Goal: Check status: Check status

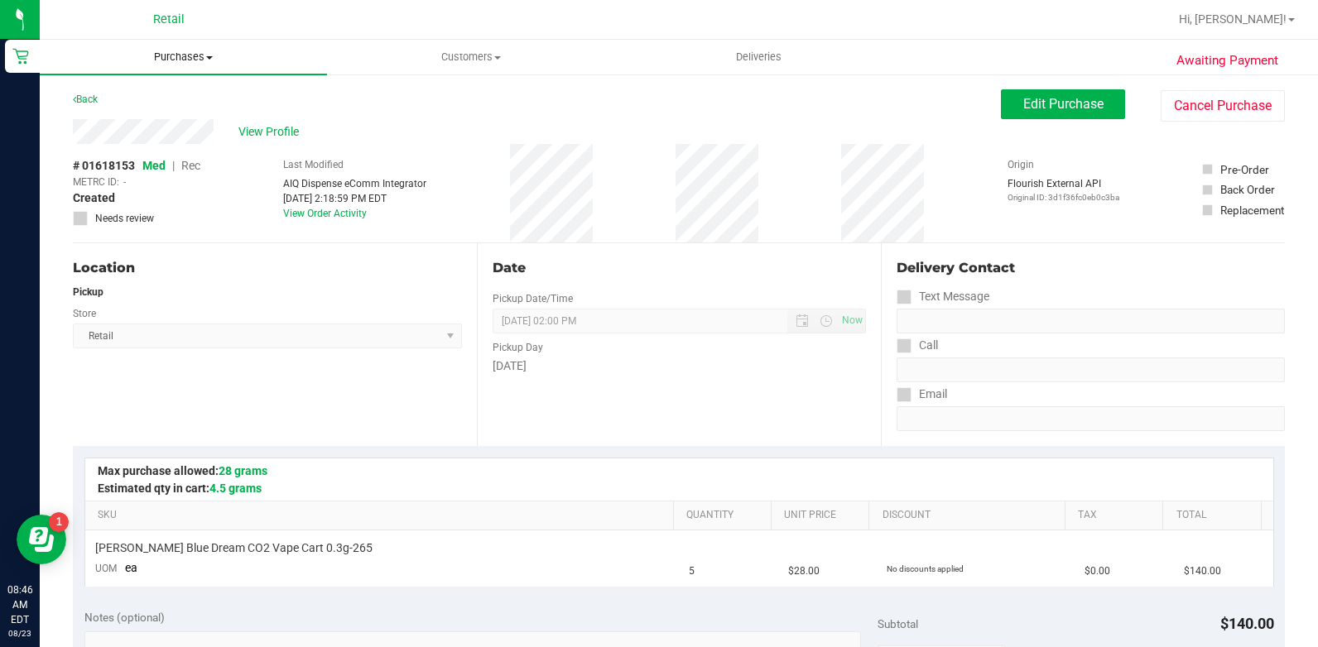
click at [190, 60] on span "Purchases" at bounding box center [183, 57] width 287 height 15
click at [180, 137] on li "All purchases" at bounding box center [183, 140] width 287 height 20
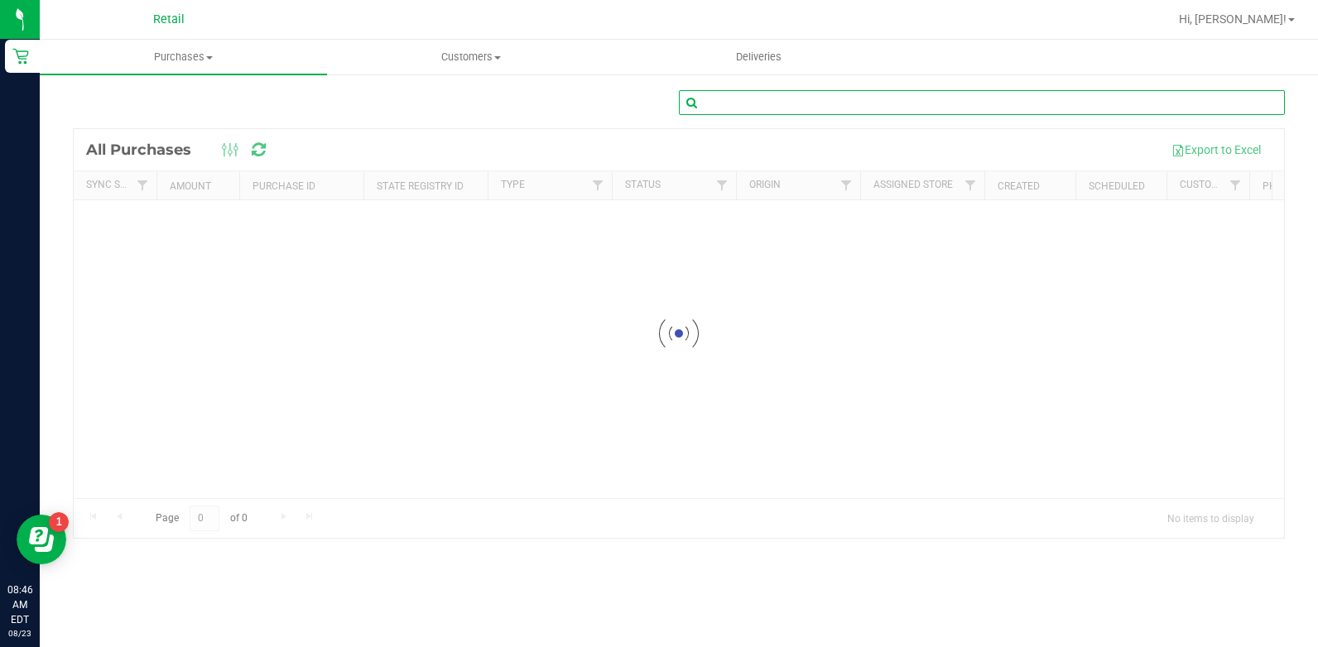
click at [776, 108] on input "text" at bounding box center [982, 102] width 606 height 25
type input "[PERSON_NAME]"
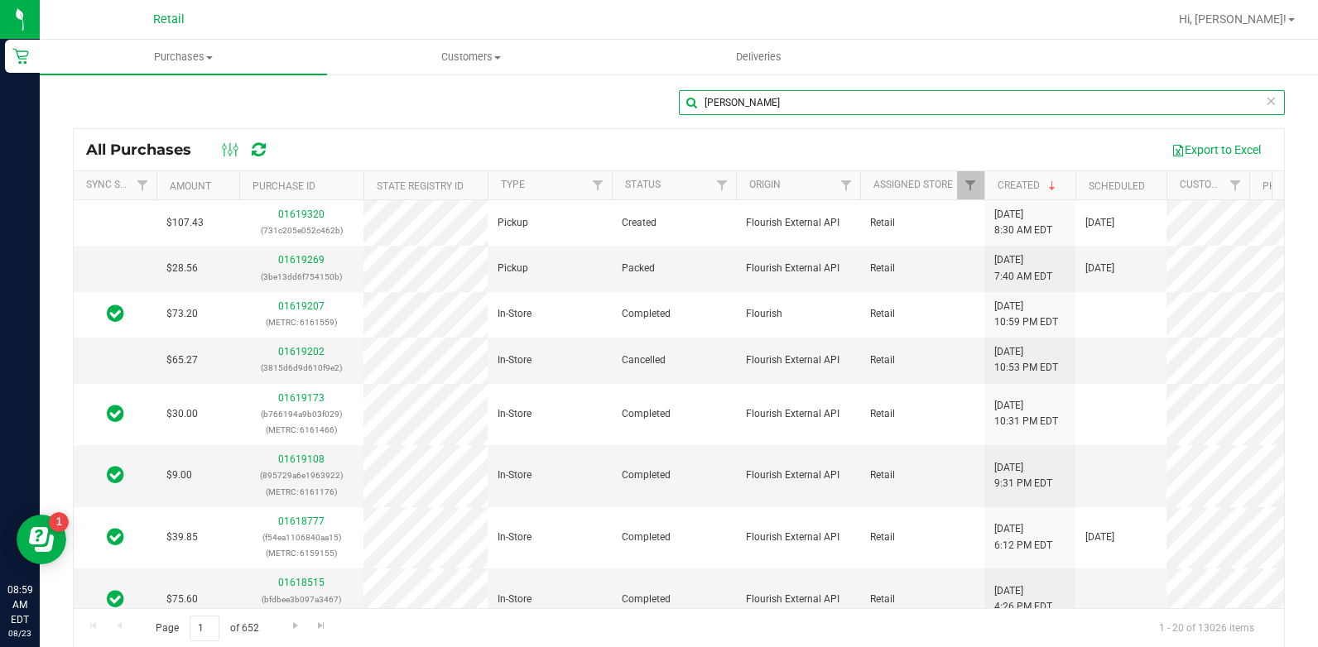
click at [746, 98] on input "[PERSON_NAME]" at bounding box center [982, 102] width 606 height 25
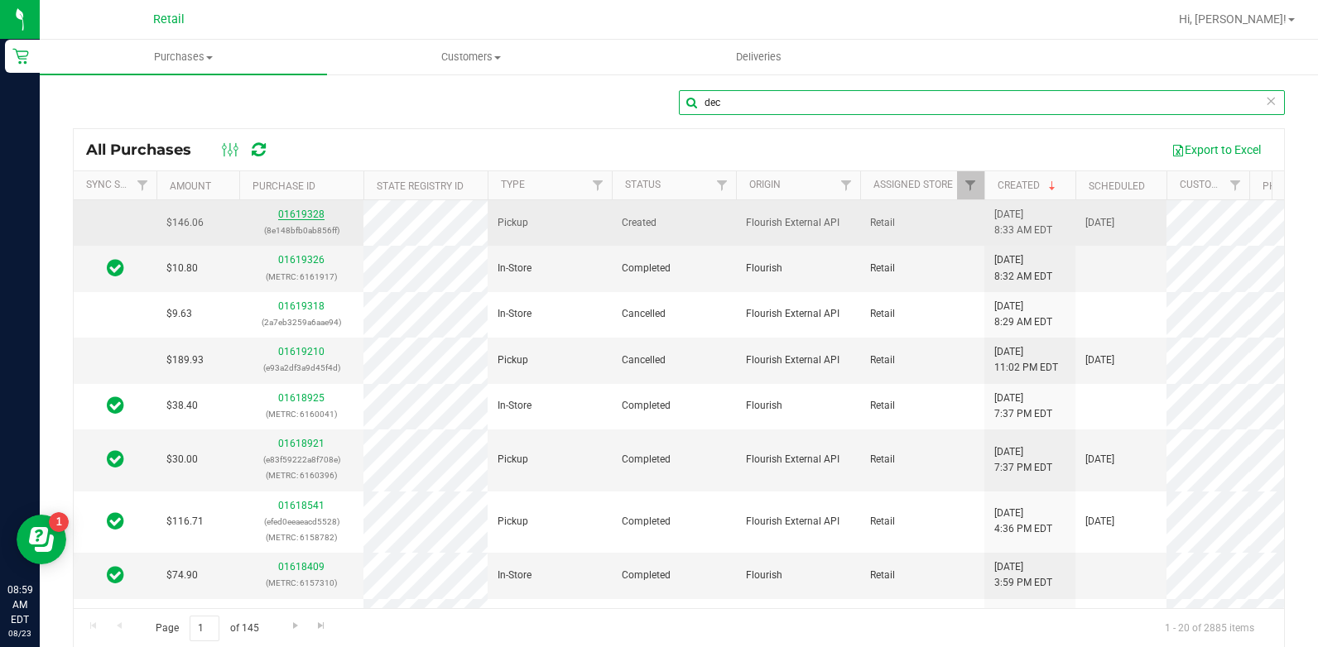
type input "dec"
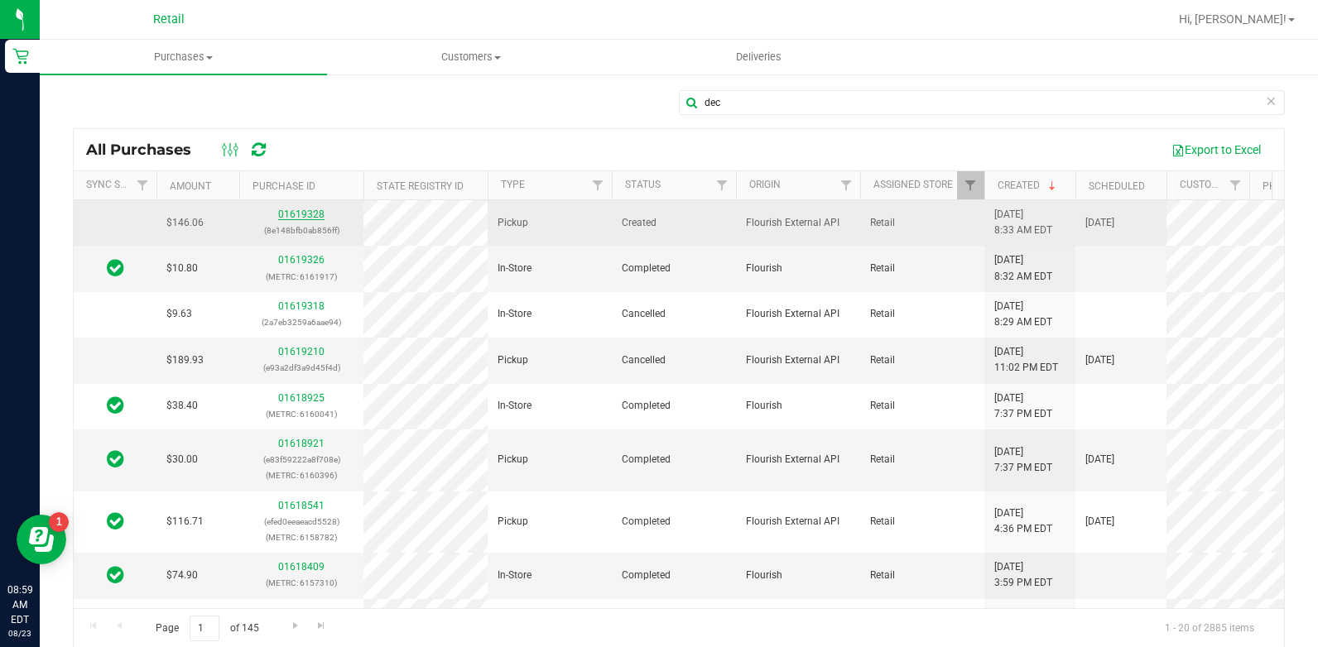
click at [300, 218] on link "01619328" at bounding box center [301, 215] width 46 height 12
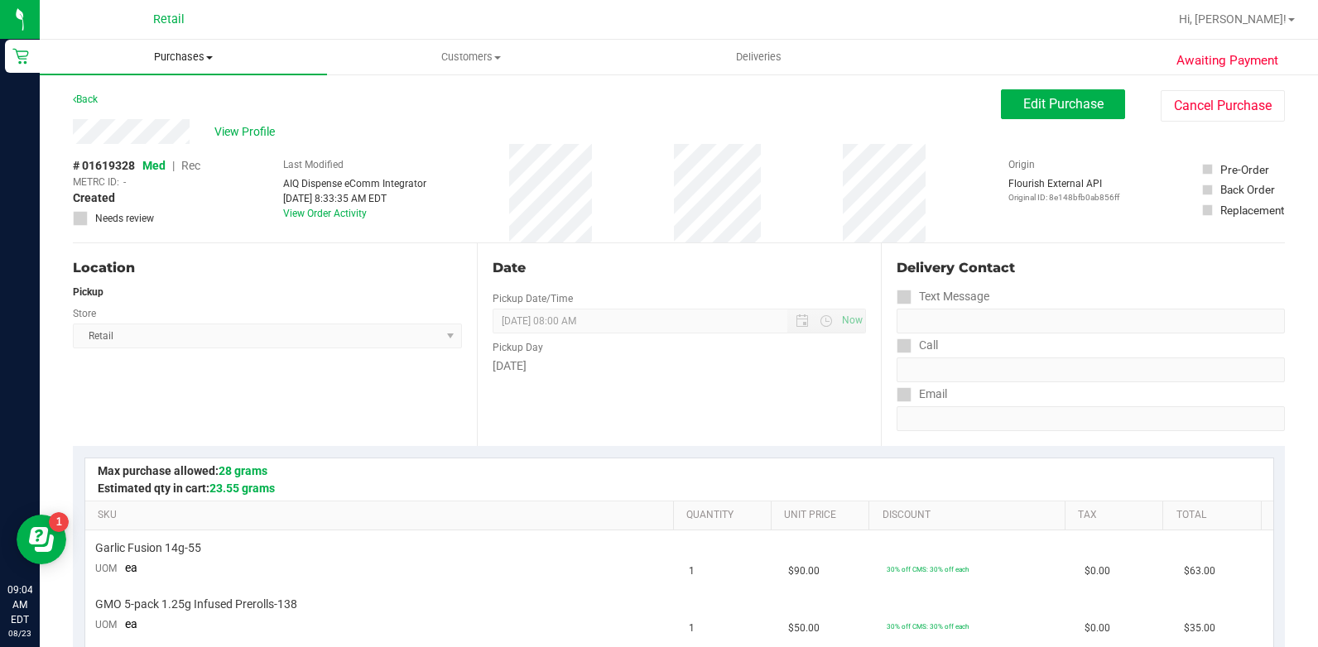
click at [195, 65] on uib-tab-heading "Purchases Summary of purchases Fulfillment All purchases" at bounding box center [183, 57] width 287 height 35
click at [180, 141] on li "All purchases" at bounding box center [183, 140] width 287 height 20
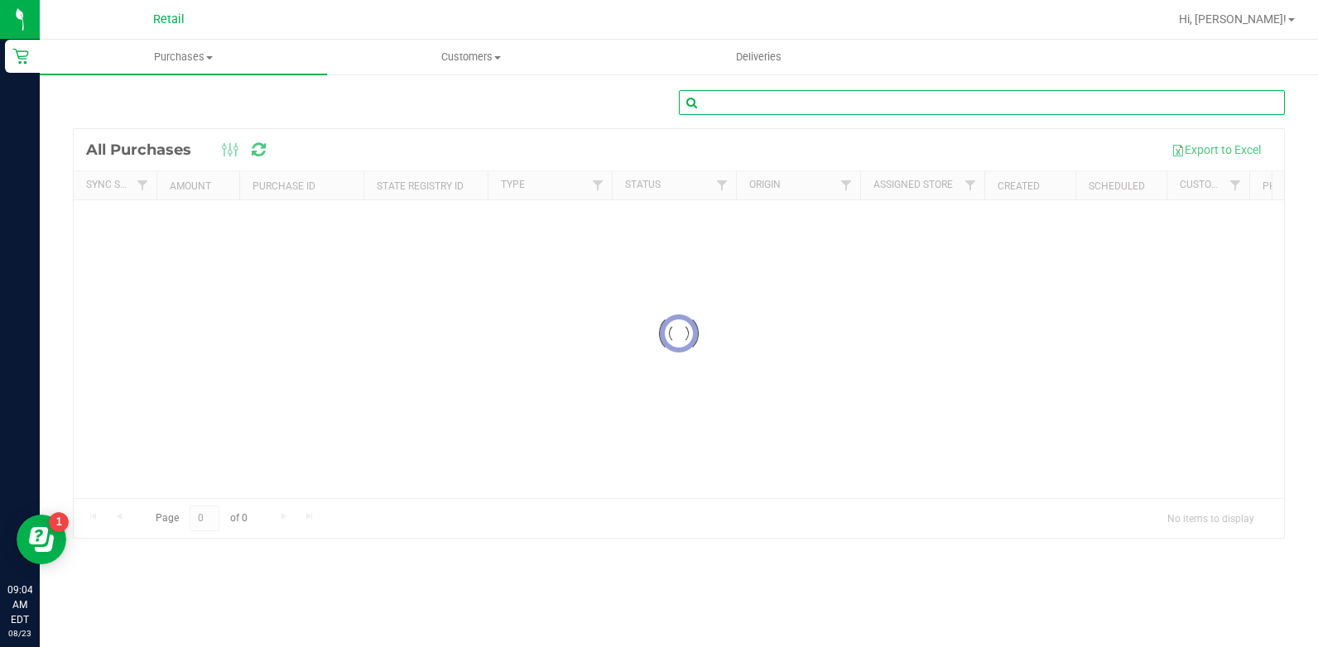
click at [742, 104] on input "text" at bounding box center [982, 102] width 606 height 25
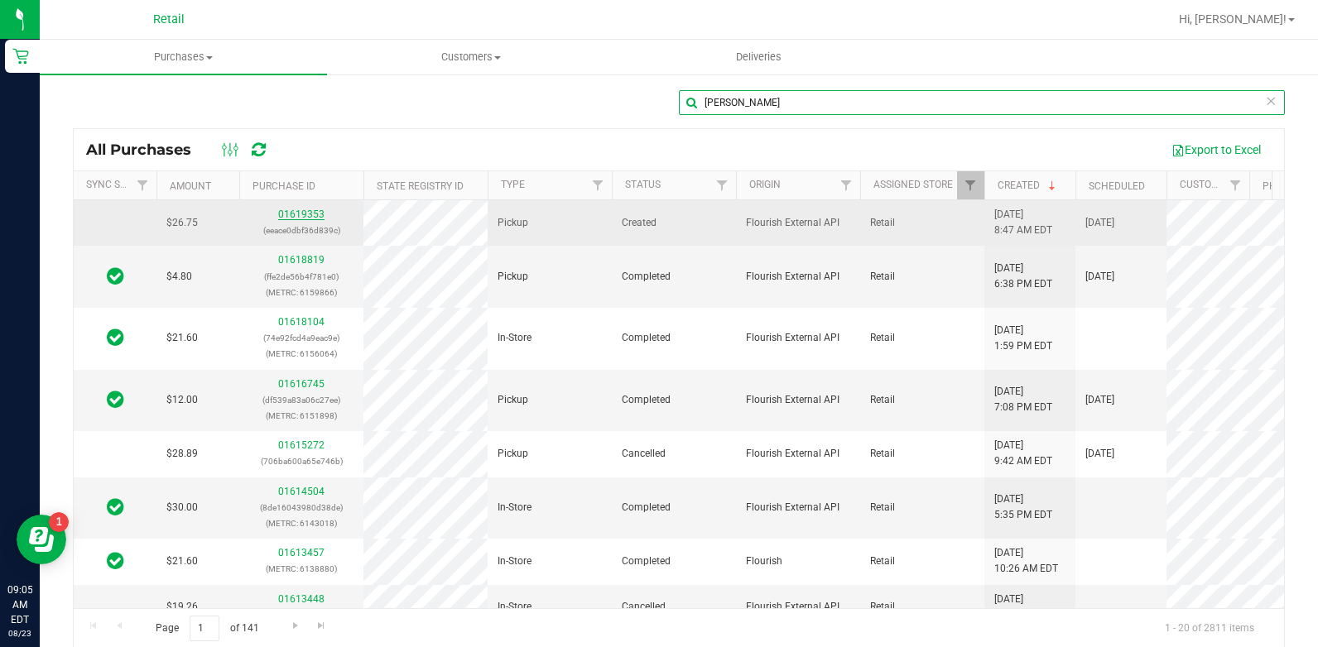
type input "[PERSON_NAME]"
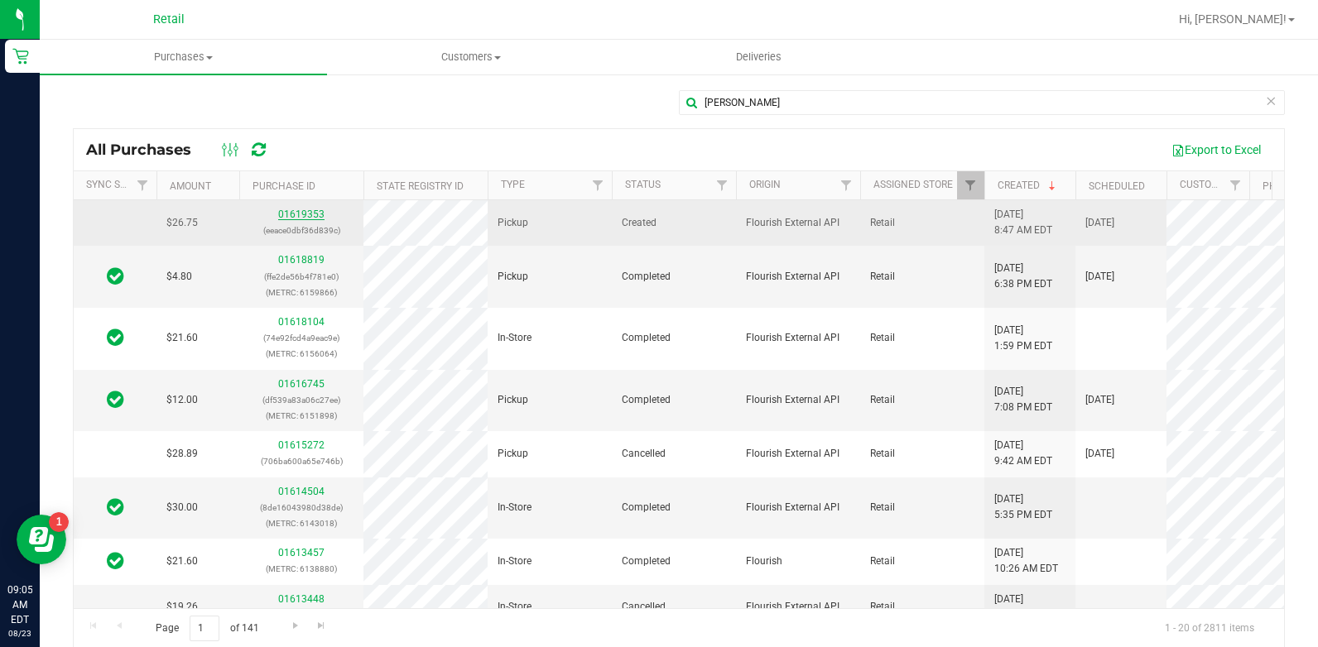
click at [313, 214] on link "01619353" at bounding box center [301, 215] width 46 height 12
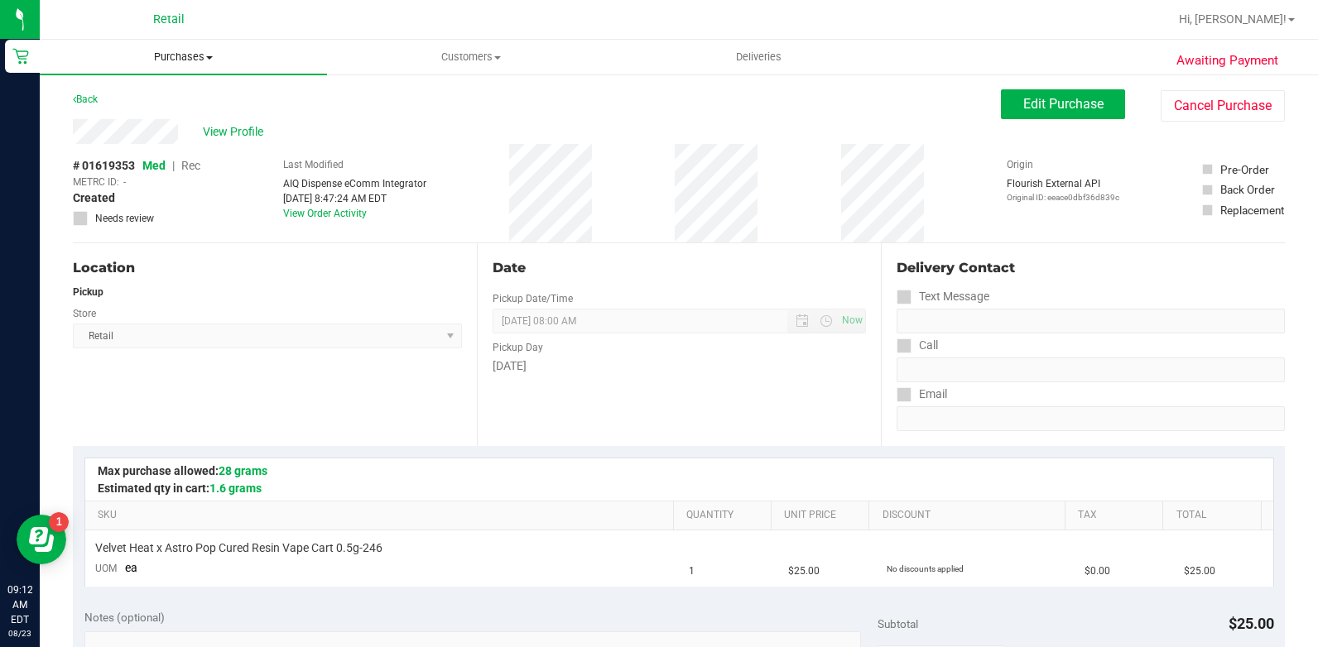
drag, startPoint x: 195, startPoint y: 60, endPoint x: 193, endPoint y: 94, distance: 33.1
click at [195, 62] on span "Purchases" at bounding box center [183, 57] width 287 height 15
click at [179, 146] on li "All purchases" at bounding box center [183, 140] width 287 height 20
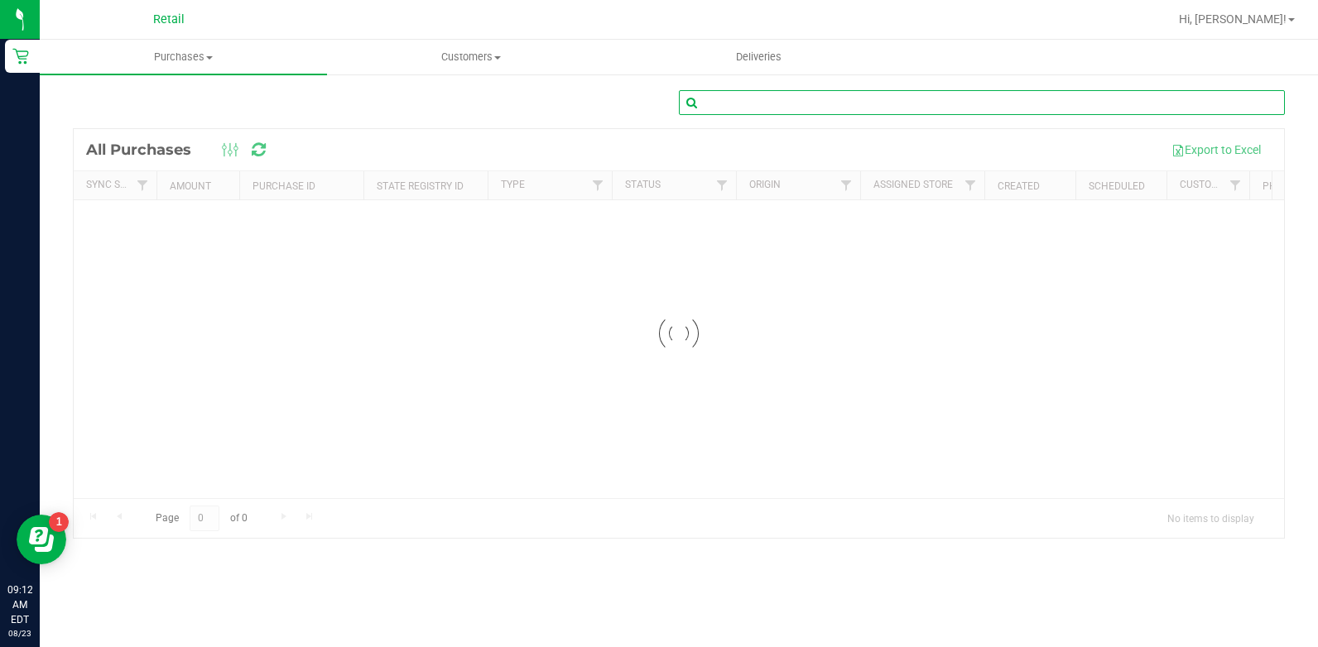
click at [958, 96] on input "text" at bounding box center [982, 102] width 606 height 25
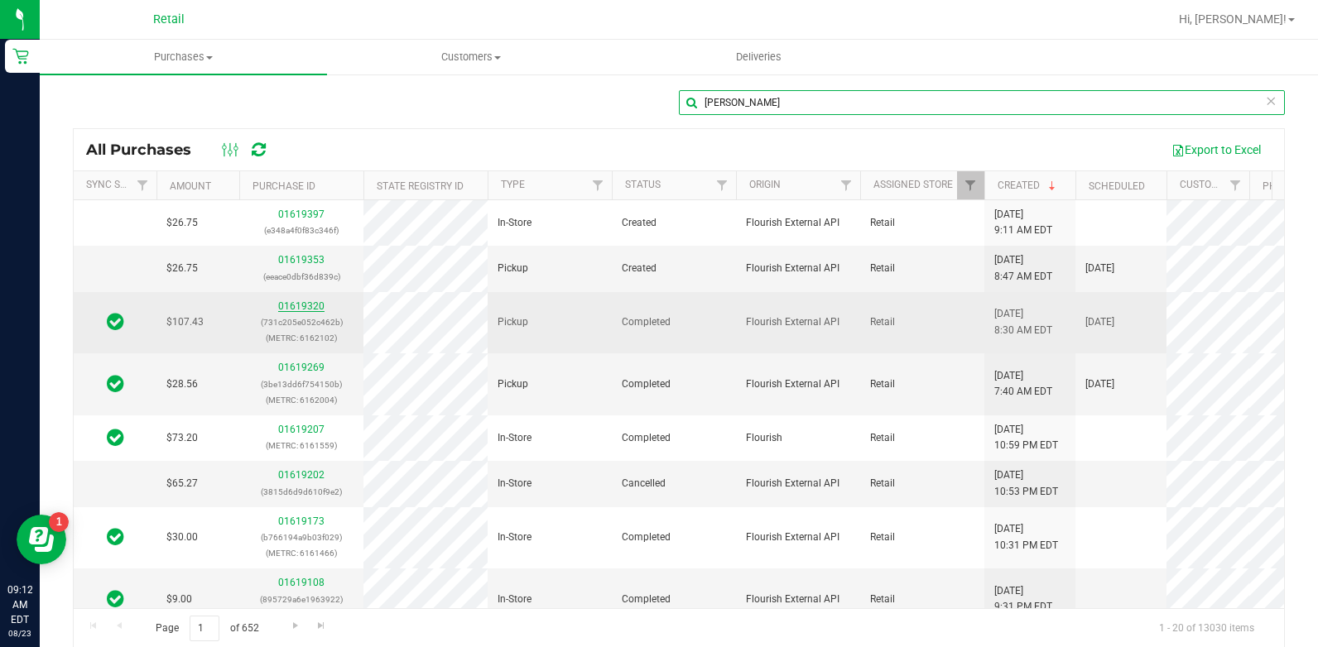
type input "[PERSON_NAME]"
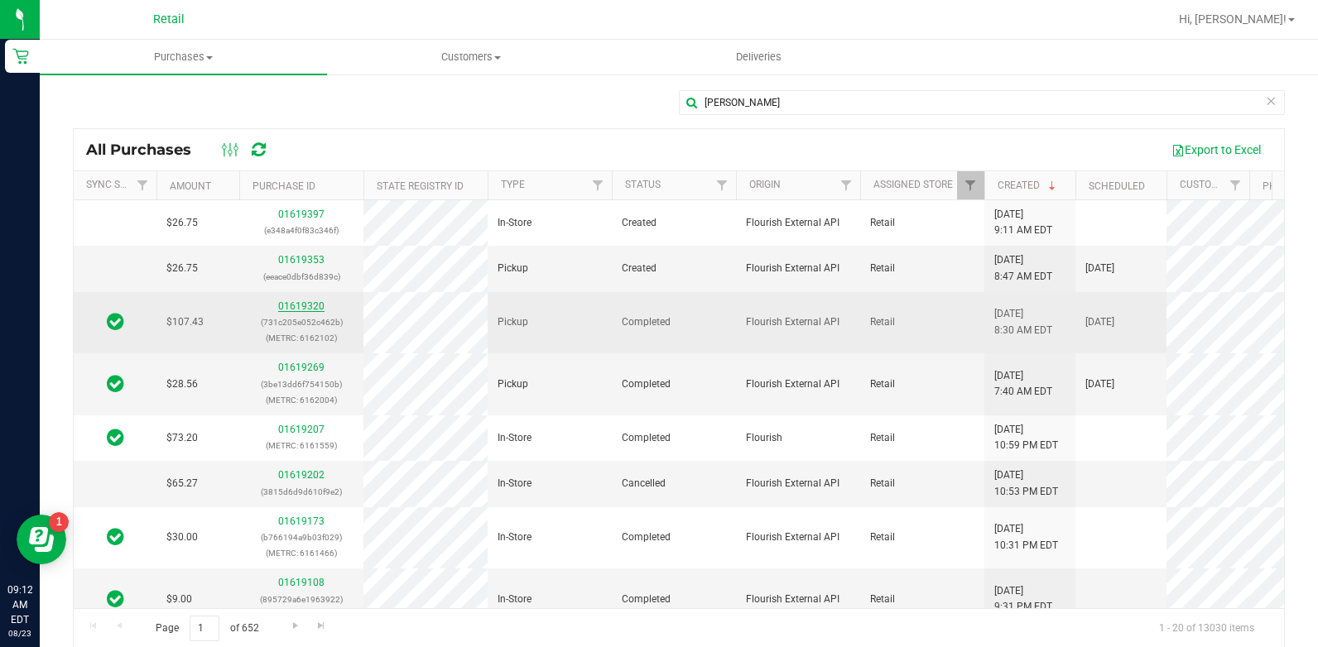
click at [311, 304] on link "01619320" at bounding box center [301, 306] width 46 height 12
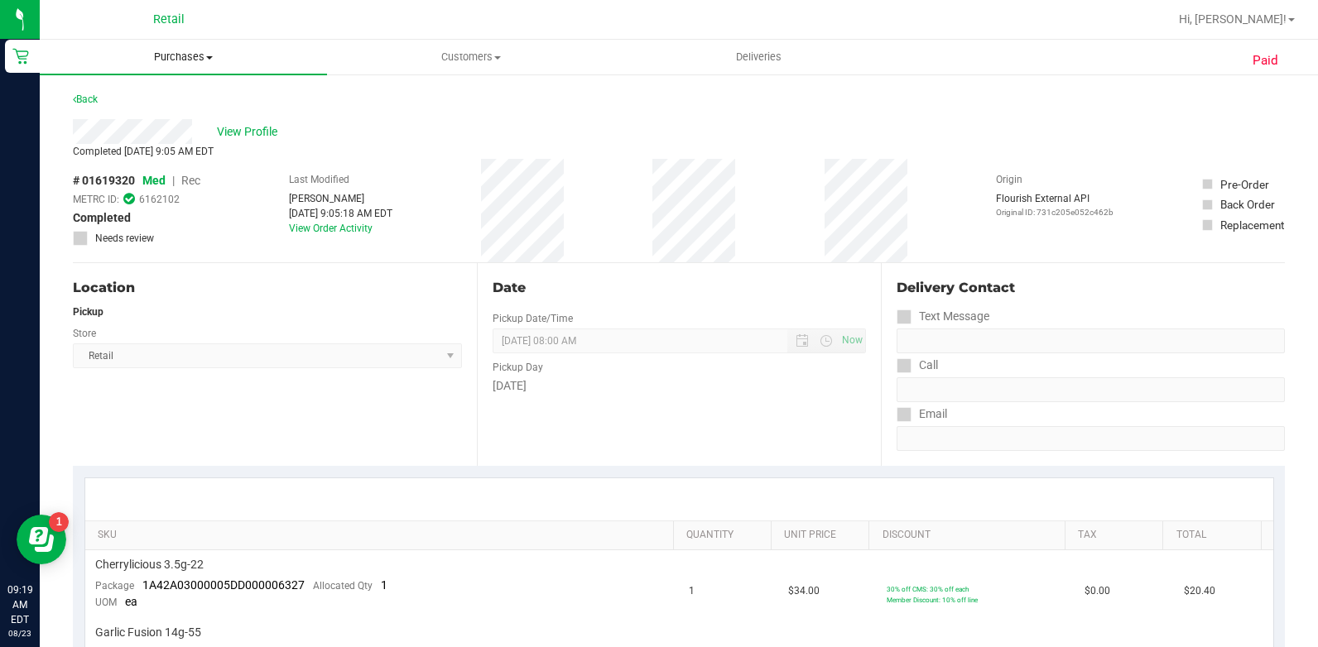
click at [190, 50] on span "Purchases" at bounding box center [183, 57] width 287 height 15
click at [196, 137] on li "All purchases" at bounding box center [183, 140] width 287 height 20
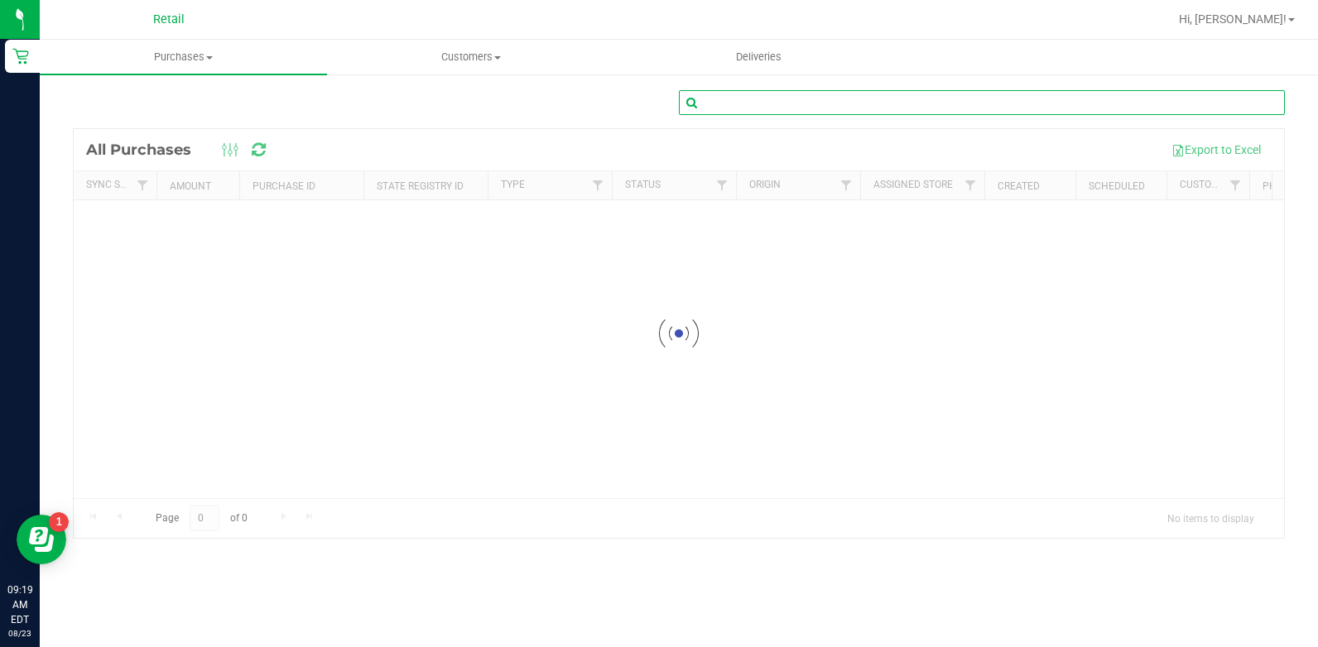
click at [958, 104] on input "text" at bounding box center [982, 102] width 606 height 25
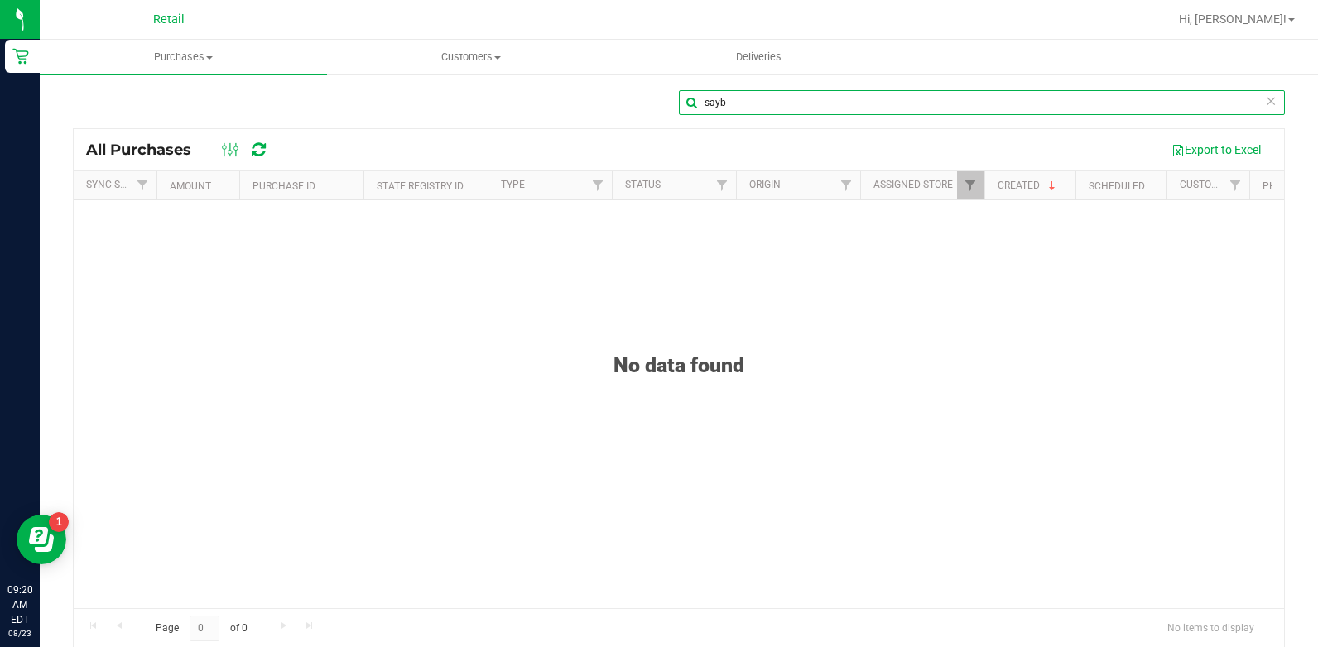
type input "sayb"
click at [719, 90] on input "sayb" at bounding box center [982, 102] width 606 height 25
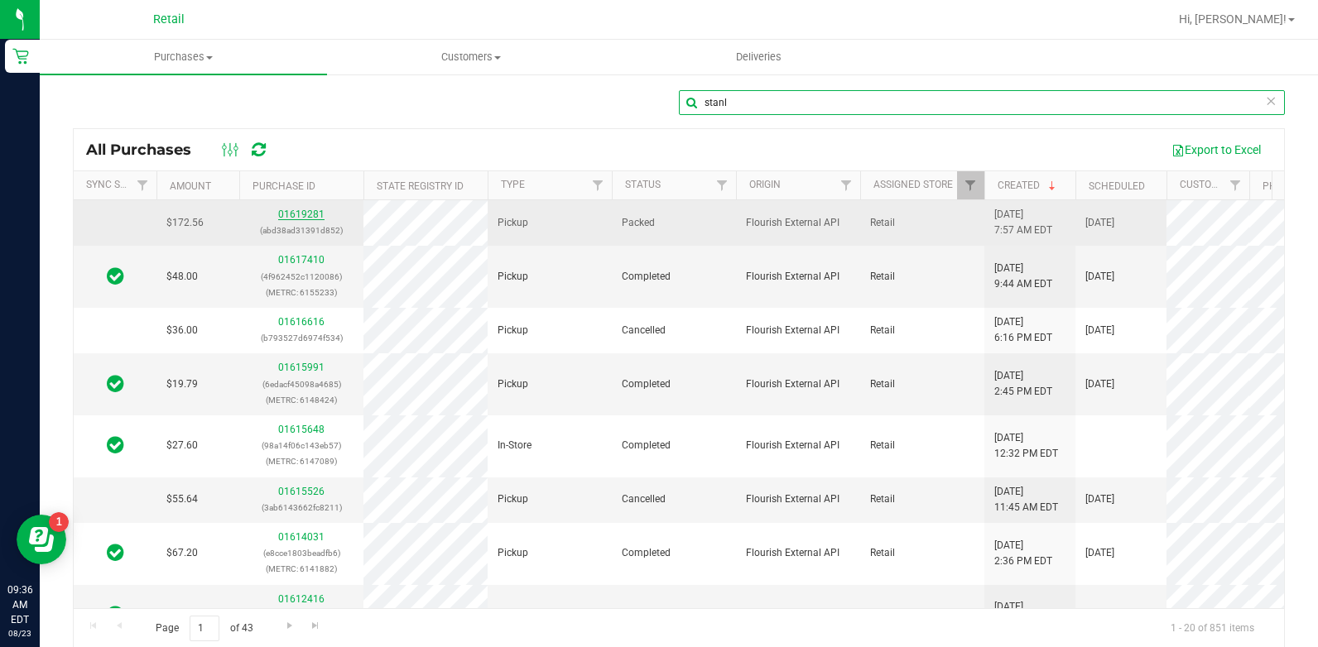
type input "stanl"
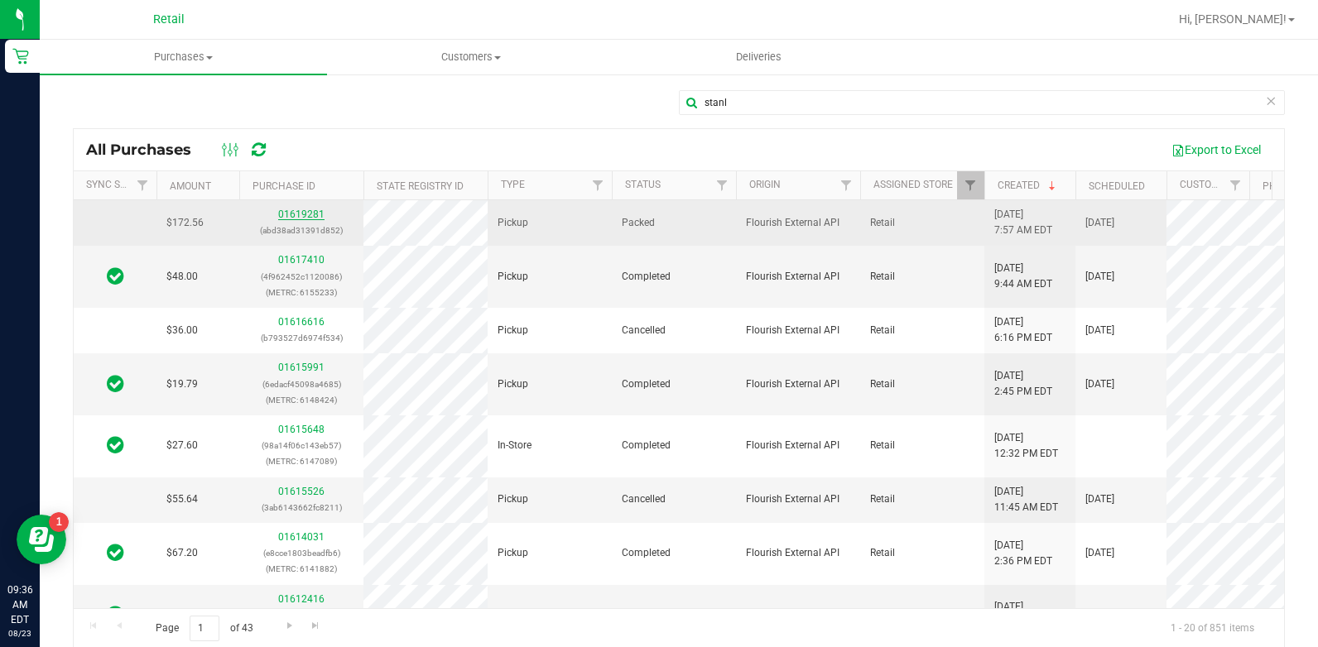
click at [300, 210] on link "01619281" at bounding box center [301, 215] width 46 height 12
